Goal: Information Seeking & Learning: Learn about a topic

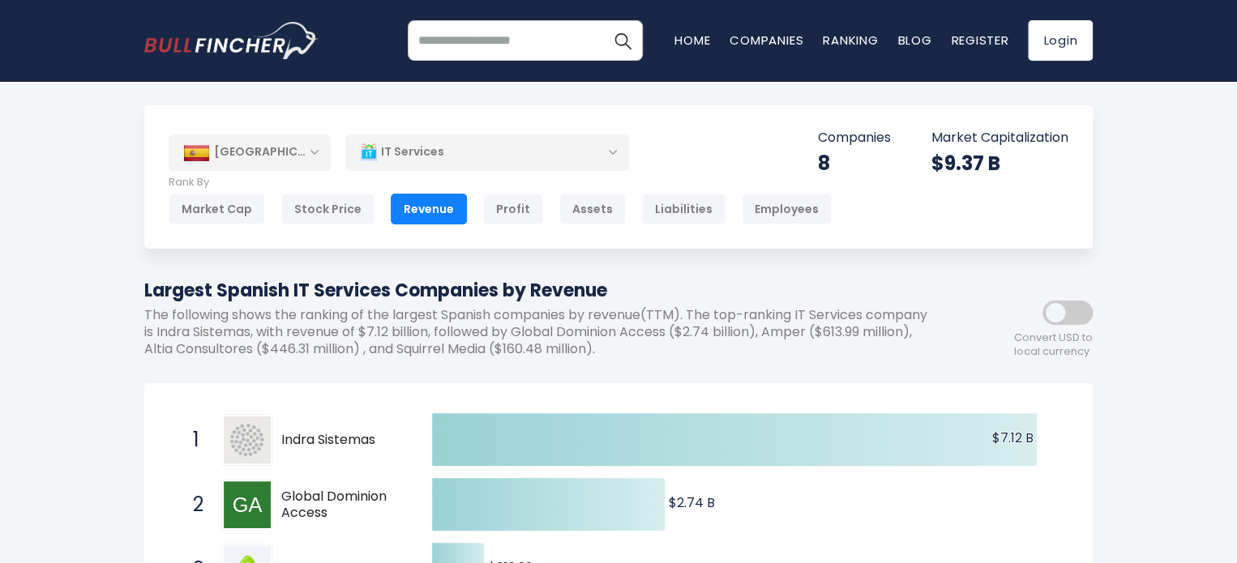
click at [553, 148] on div "IT Services" at bounding box center [487, 152] width 284 height 37
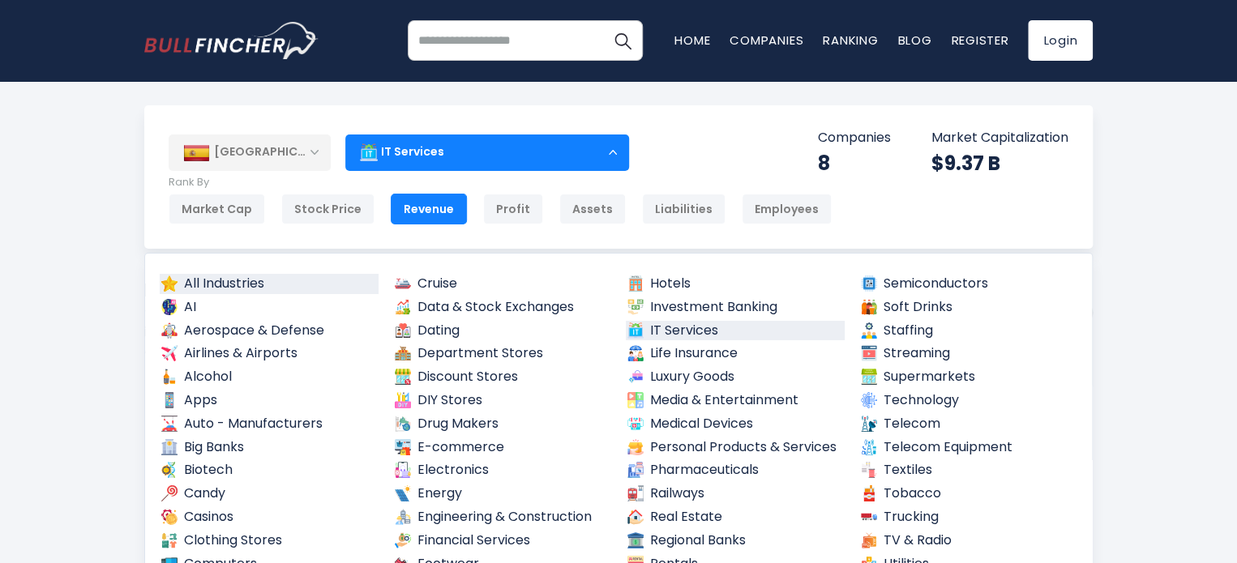
click at [255, 276] on link "All Industries" at bounding box center [269, 284] width 219 height 20
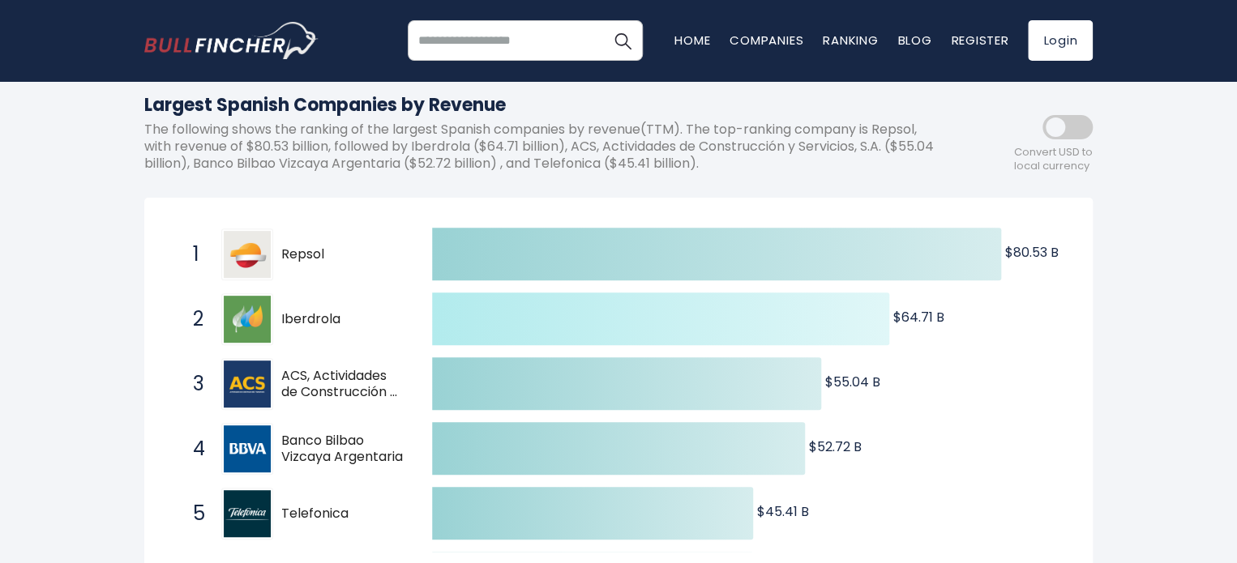
scroll to position [429, 0]
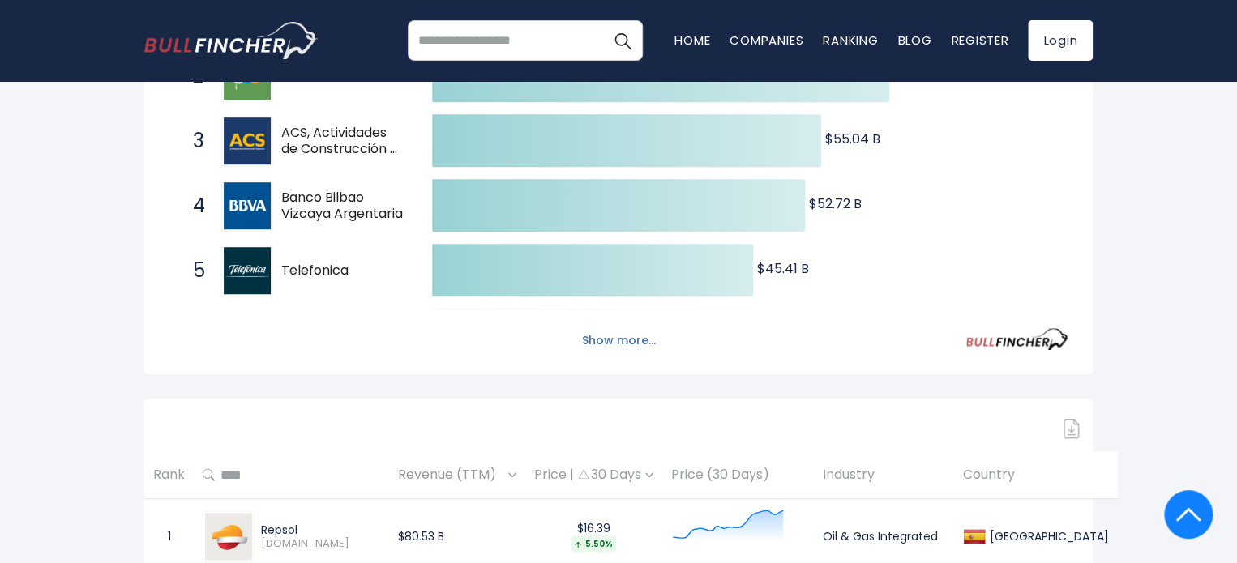
click at [609, 335] on button "Show more..." at bounding box center [618, 340] width 93 height 27
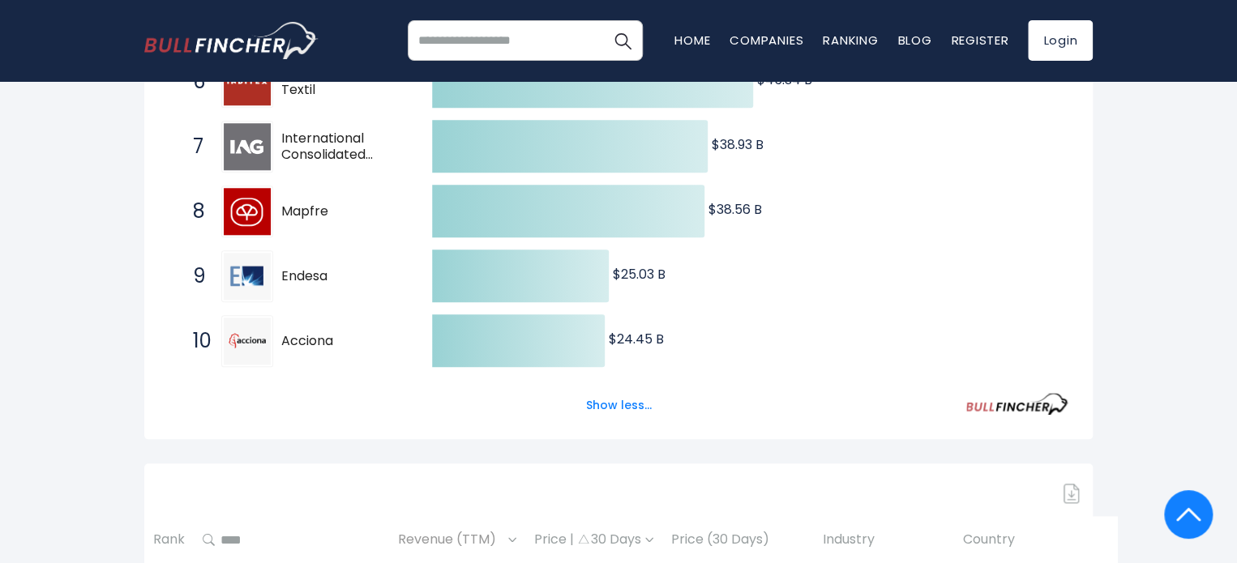
scroll to position [672, 0]
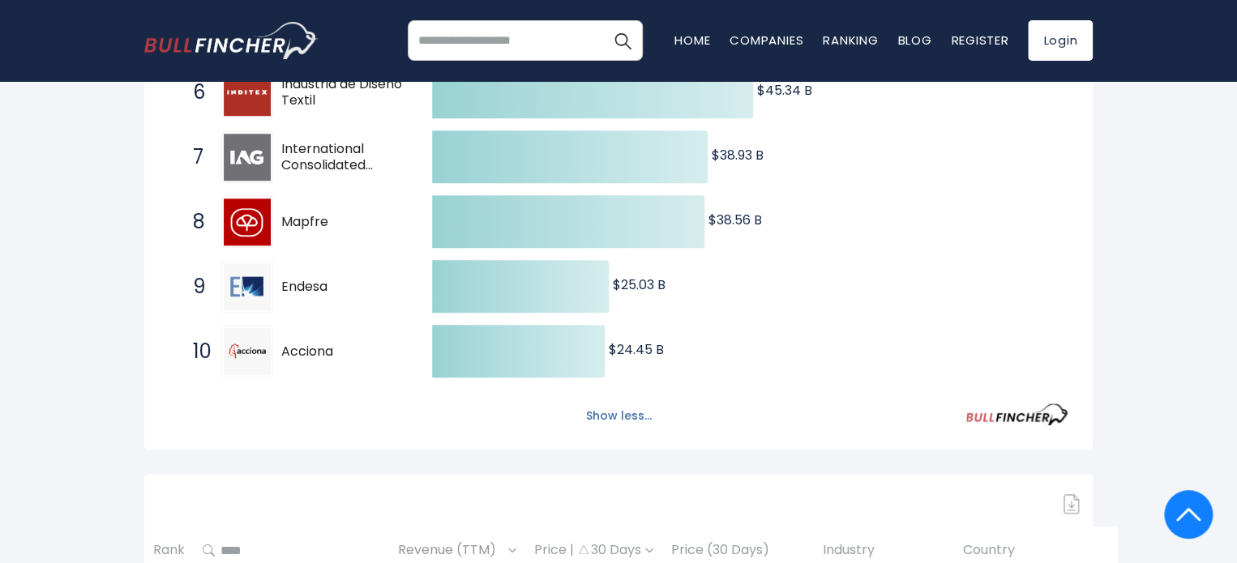
click at [633, 421] on button "Show less..." at bounding box center [618, 416] width 85 height 27
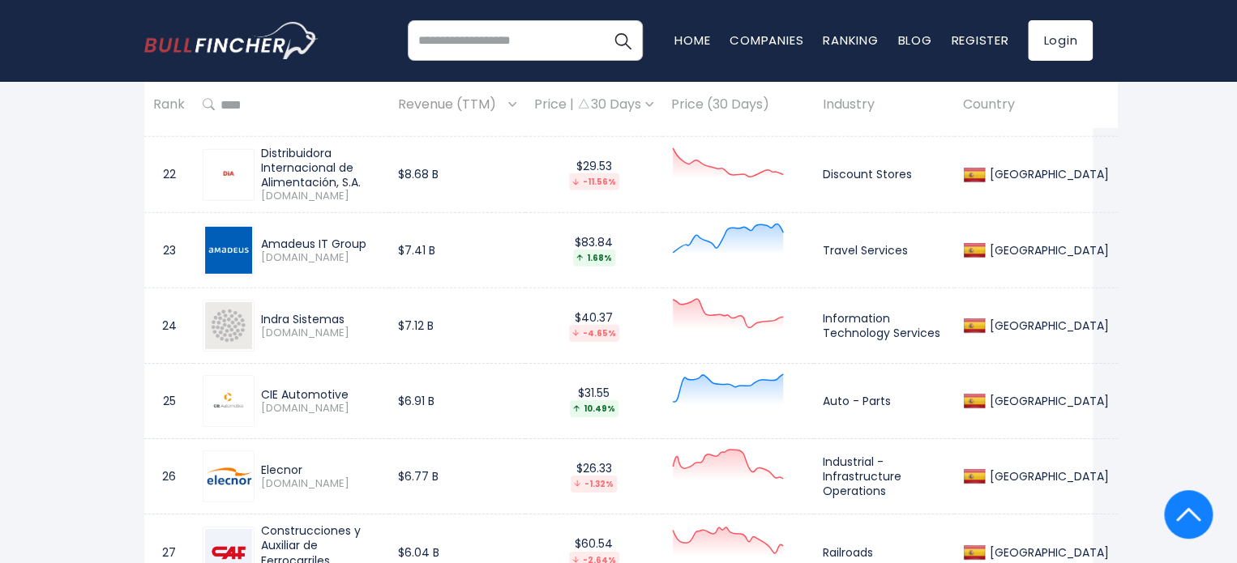
scroll to position [2292, 0]
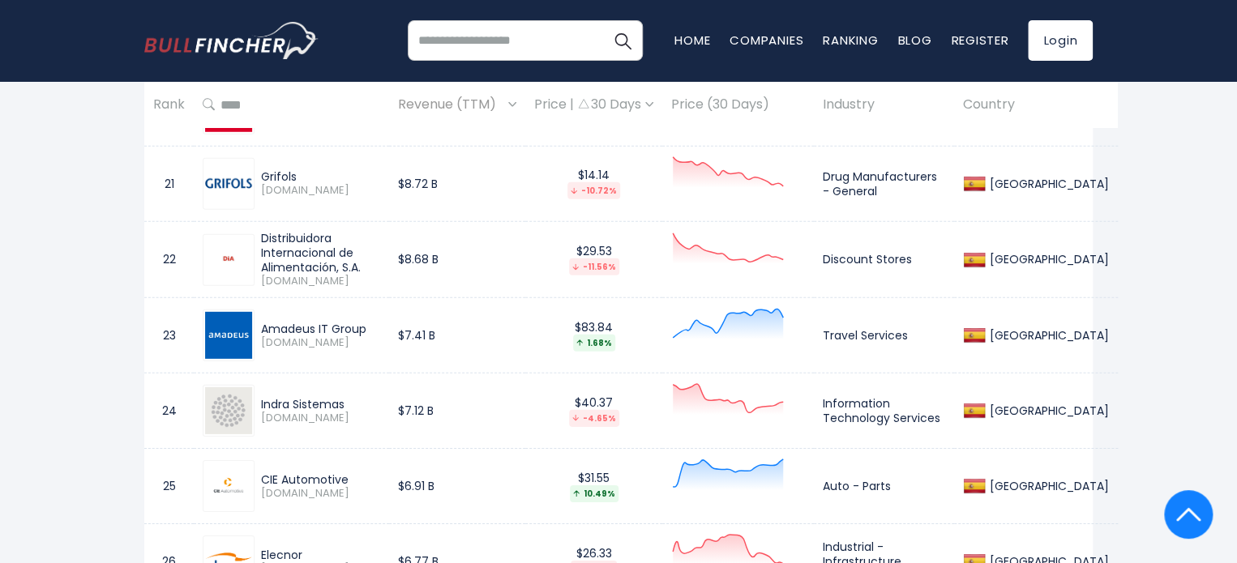
drag, startPoint x: 372, startPoint y: 323, endPoint x: 263, endPoint y: 322, distance: 109.4
click at [263, 322] on div "Amadeus IT Group" at bounding box center [320, 329] width 119 height 15
